Goal: Find specific page/section: Find specific page/section

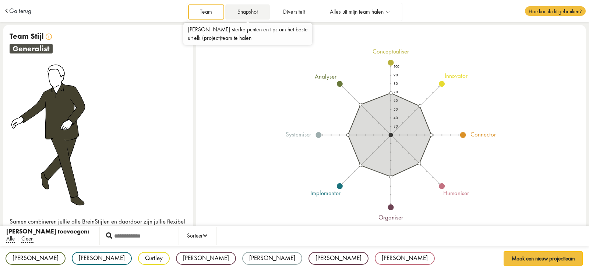
click at [247, 11] on link "Snapshot" at bounding box center [247, 11] width 44 height 15
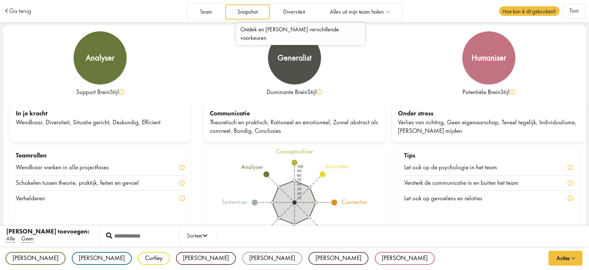
click at [293, 11] on link "Diversiteit" at bounding box center [294, 11] width 46 height 15
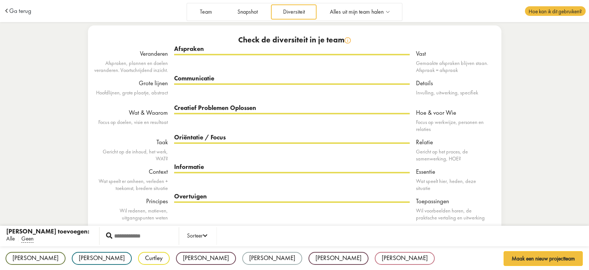
click at [10, 240] on span "Alle" at bounding box center [10, 239] width 8 height 8
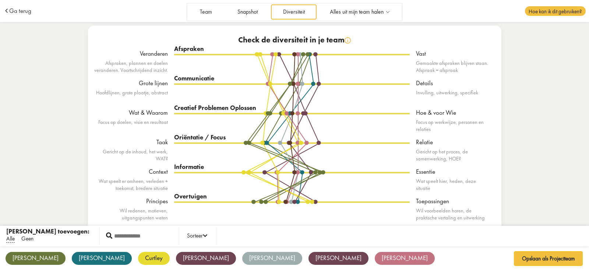
click at [26, 238] on span "Geen" at bounding box center [27, 239] width 12 height 8
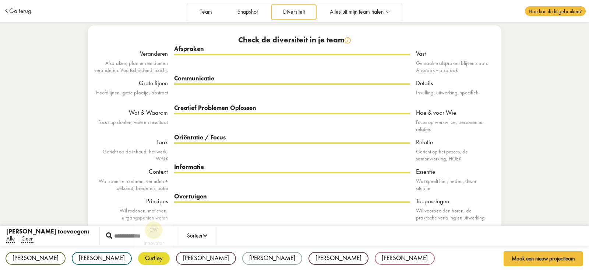
click at [138, 260] on div "Curtley" at bounding box center [154, 258] width 32 height 13
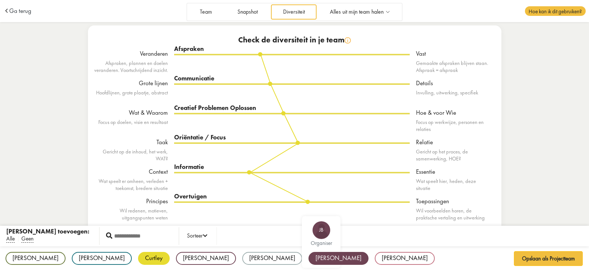
click at [309, 255] on div "[PERSON_NAME]" at bounding box center [339, 258] width 60 height 13
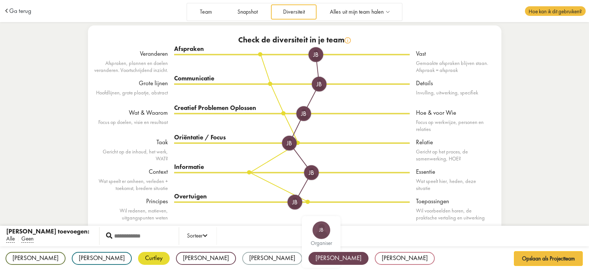
click at [309, 263] on div "[PERSON_NAME]" at bounding box center [339, 258] width 60 height 13
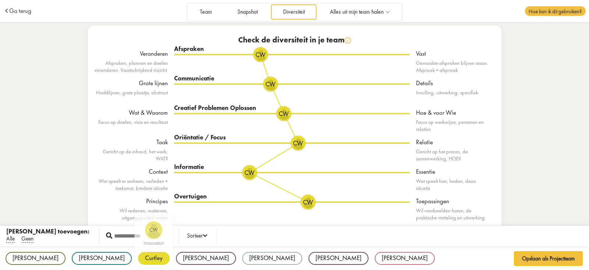
click at [138, 257] on div "Curtley" at bounding box center [154, 258] width 32 height 13
